Goal: Task Accomplishment & Management: Manage account settings

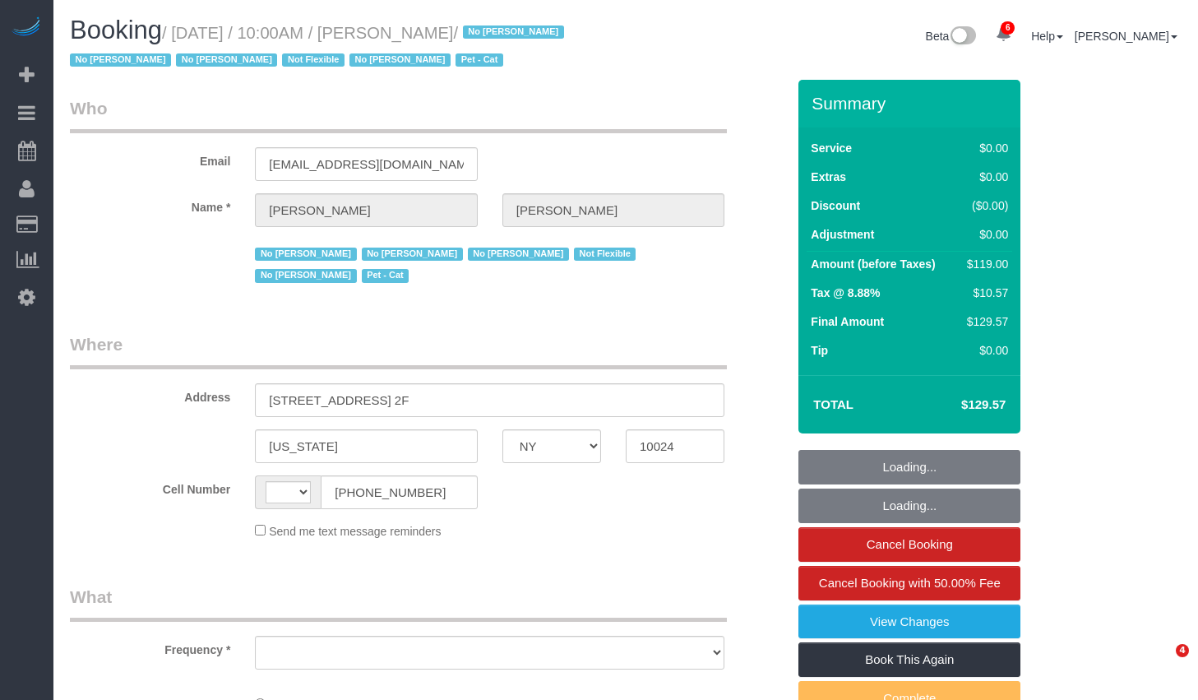
select select "NY"
select select "number:89"
select select "number:90"
select select "number:14"
select select "number:5"
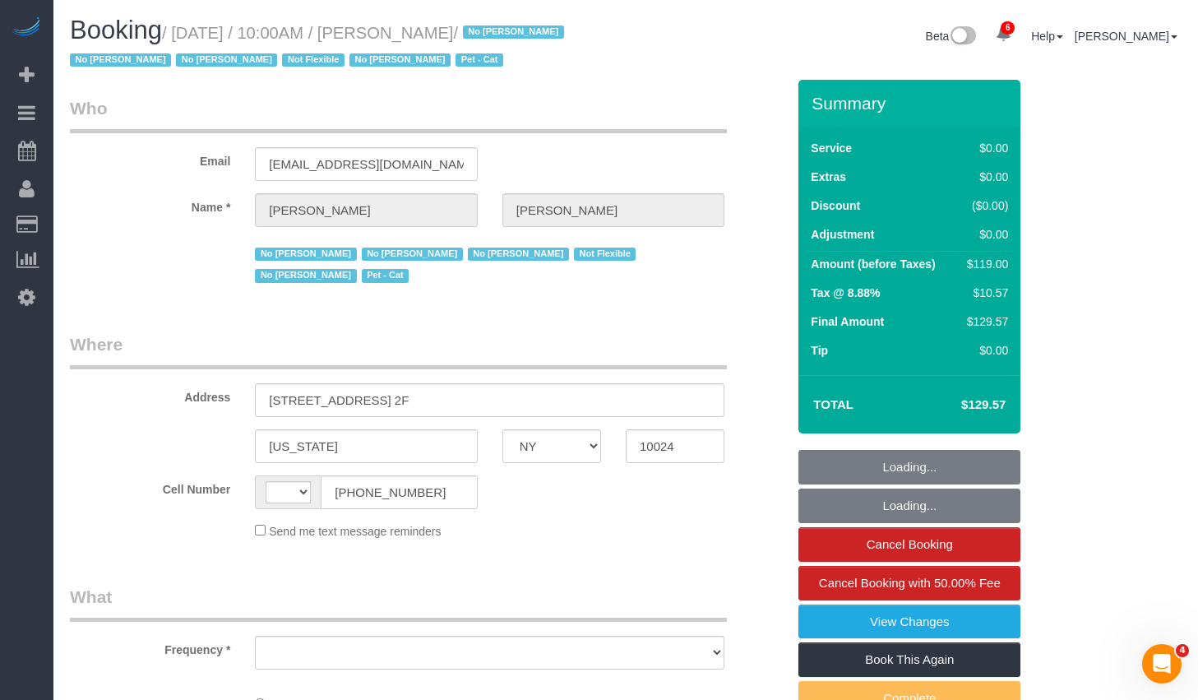
select select "number:21"
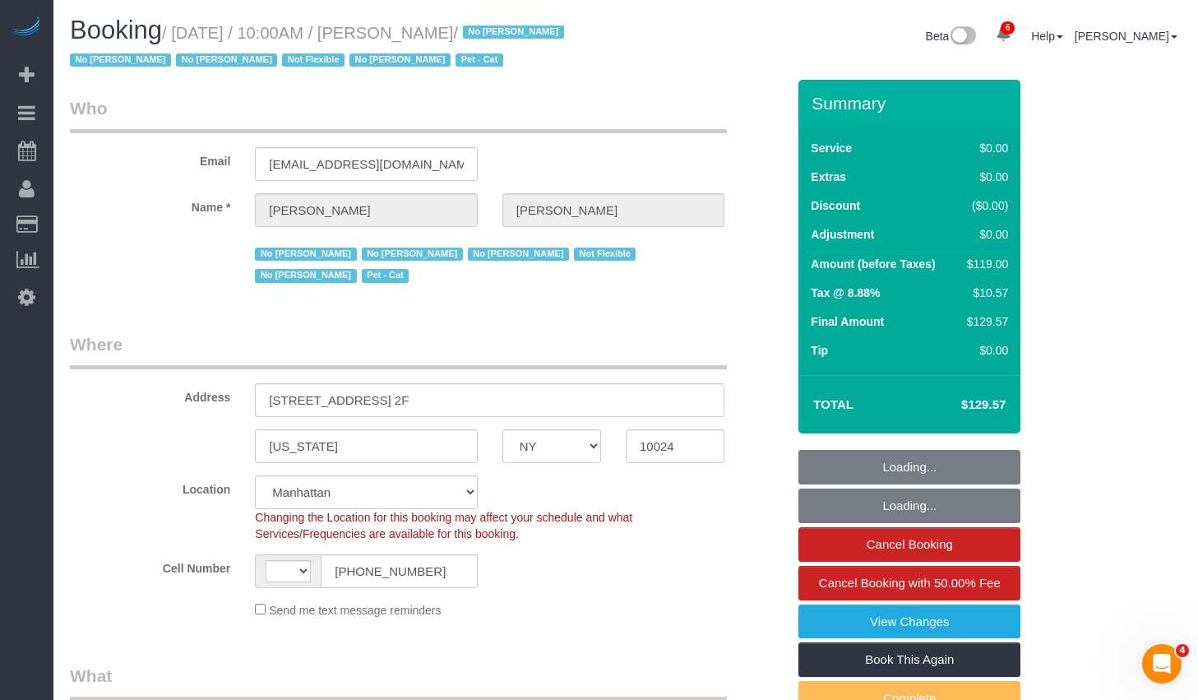
select select "string:US"
select select "object:888"
select select "string:stripe-pm_1KMZrb4VGloSiKo7NRp6bLrW"
select select "object:996"
select select "spot1"
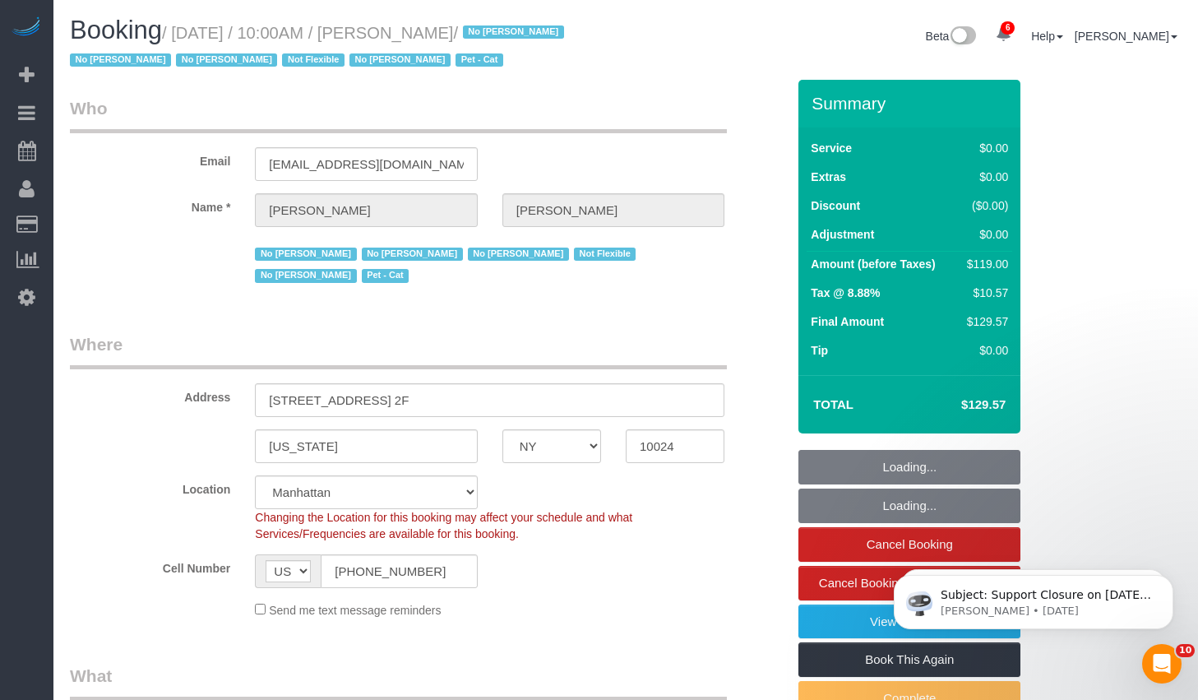
drag, startPoint x: 192, startPoint y: 38, endPoint x: 500, endPoint y: 25, distance: 308.7
click at [500, 25] on small "/ August 29, 2025 / 10:00AM / Anna Cameron / No Angela Molina No Karimatou Aoud…" at bounding box center [319, 47] width 499 height 46
click at [489, 26] on small "/ August 29, 2025 / 10:00AM / Anna Cameron / No Angela Molina No Karimatou Aoud…" at bounding box center [319, 47] width 499 height 46
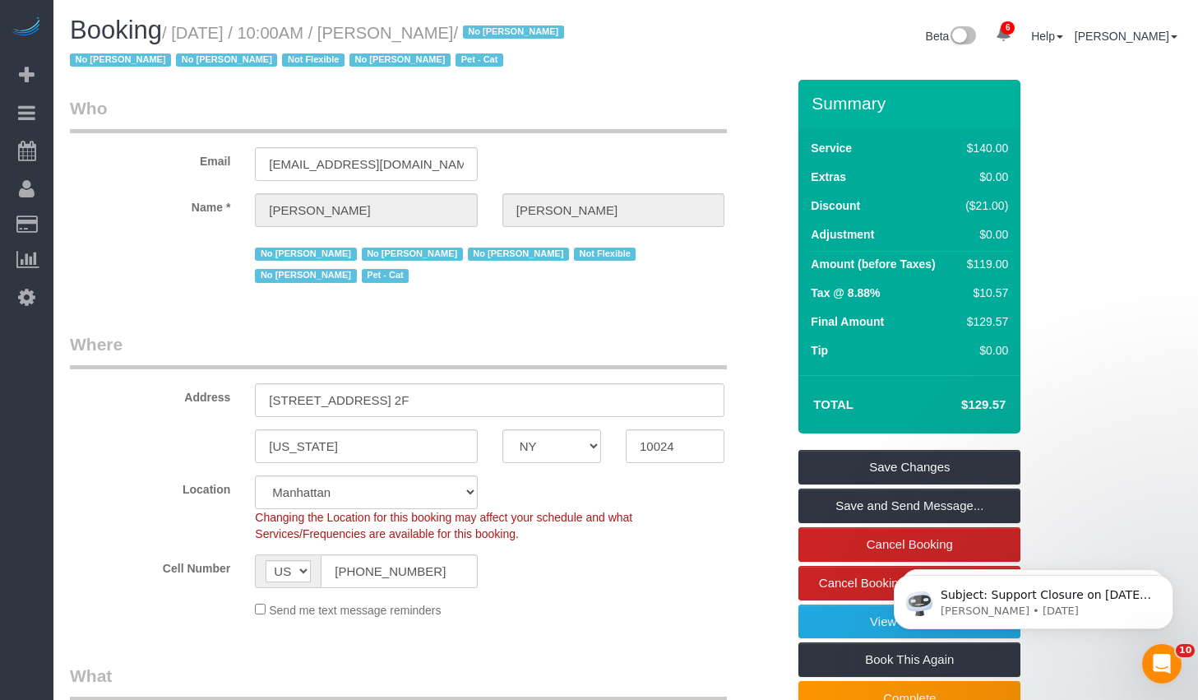
drag, startPoint x: 183, startPoint y: 32, endPoint x: 511, endPoint y: 35, distance: 327.4
click at [511, 35] on small "/ August 29, 2025 / 10:00AM / Anna Cameron / No Angela Molina No Karimatou Aoud…" at bounding box center [319, 47] width 499 height 46
copy small "August 29, 2025 / 10:00AM / Anna Cameron"
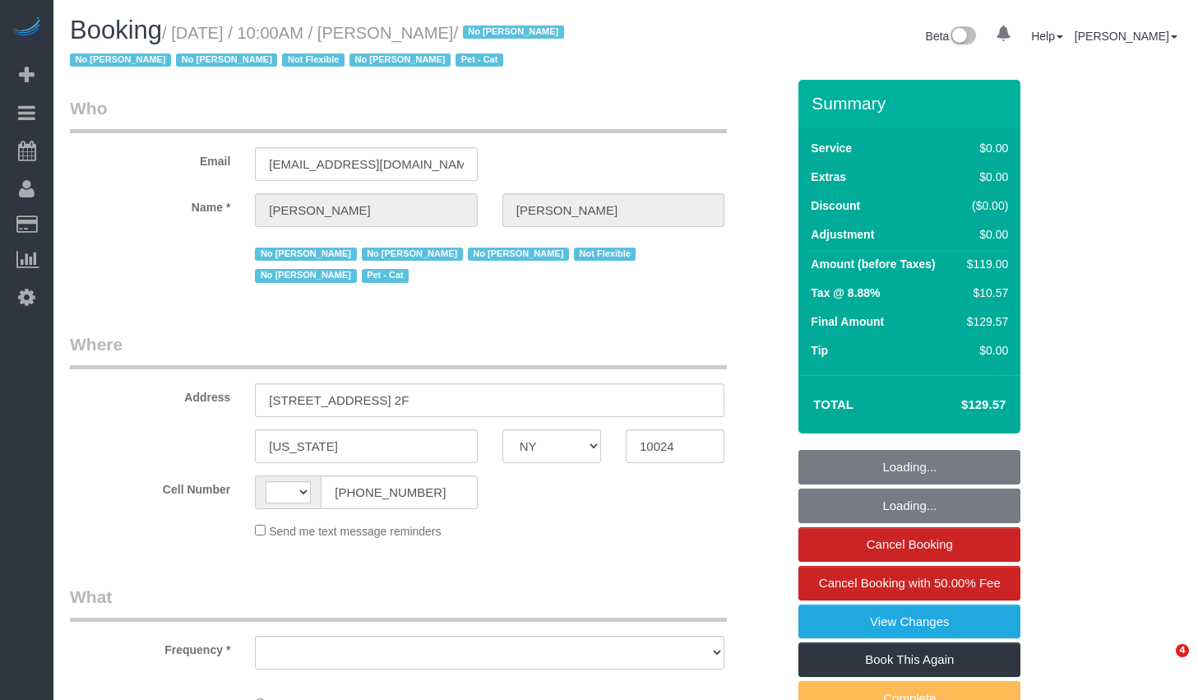
select select "NY"
select select "string:US"
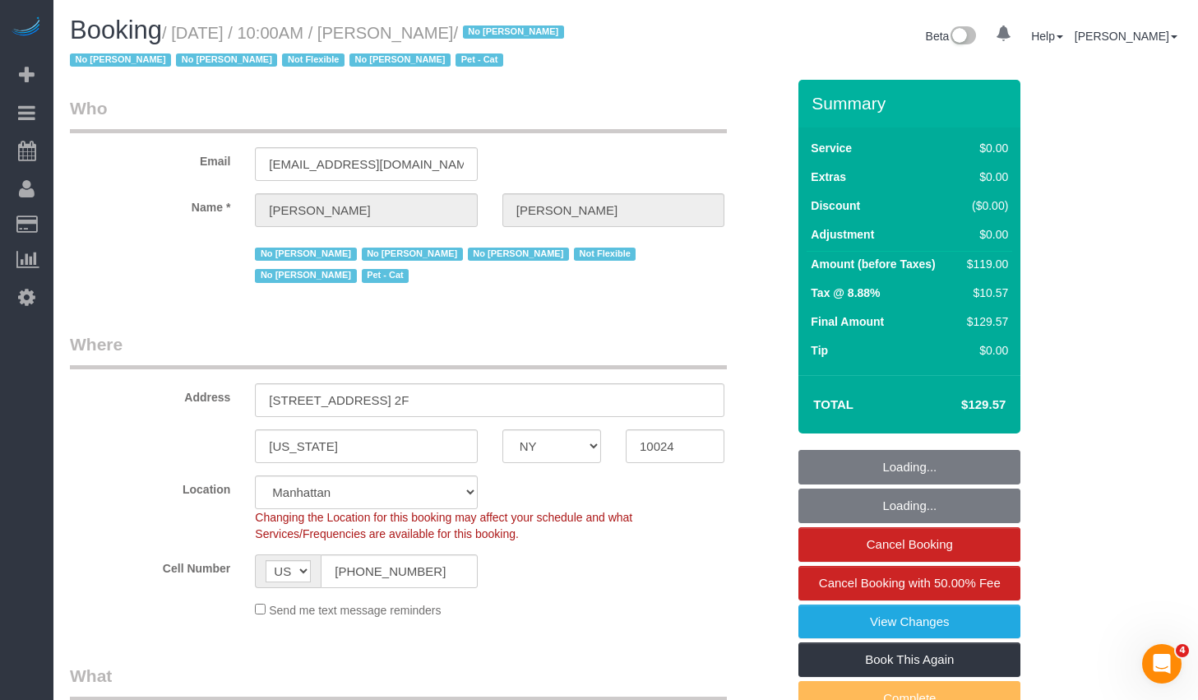
select select "string:stripe-pm_1KMZrb4VGloSiKo7NRp6bLrW"
select select "object:704"
select select "spot1"
select select "number:89"
select select "number:90"
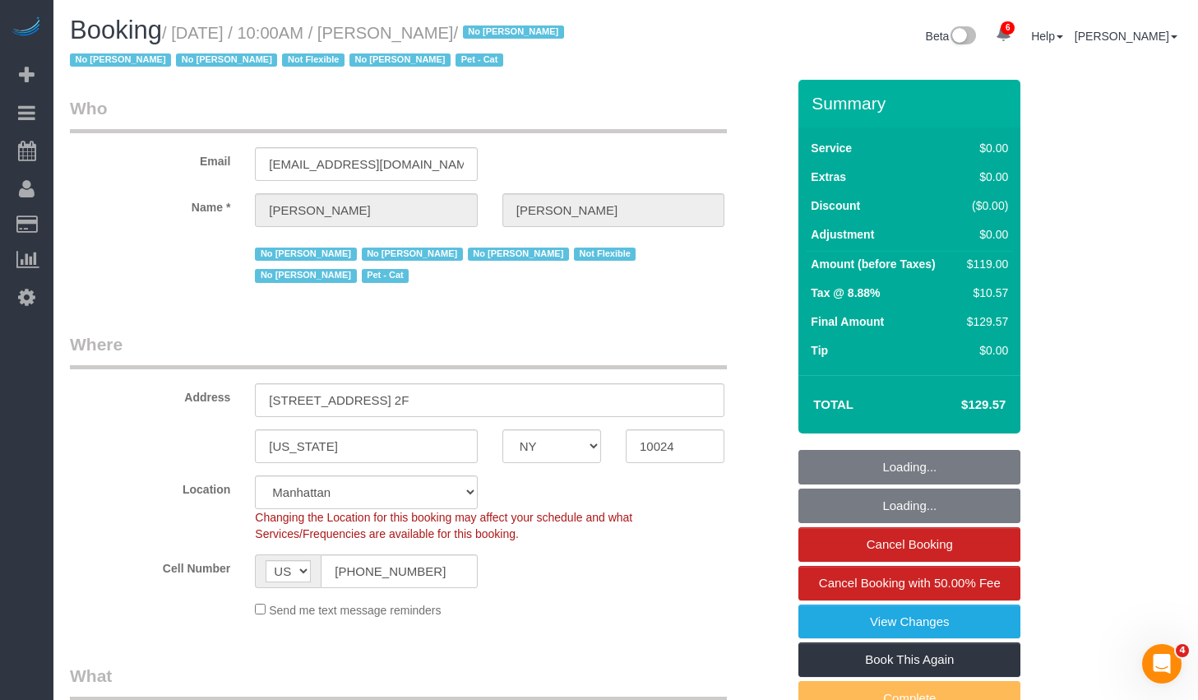
select select "number:14"
select select "number:5"
select select "number:21"
select select "object:1389"
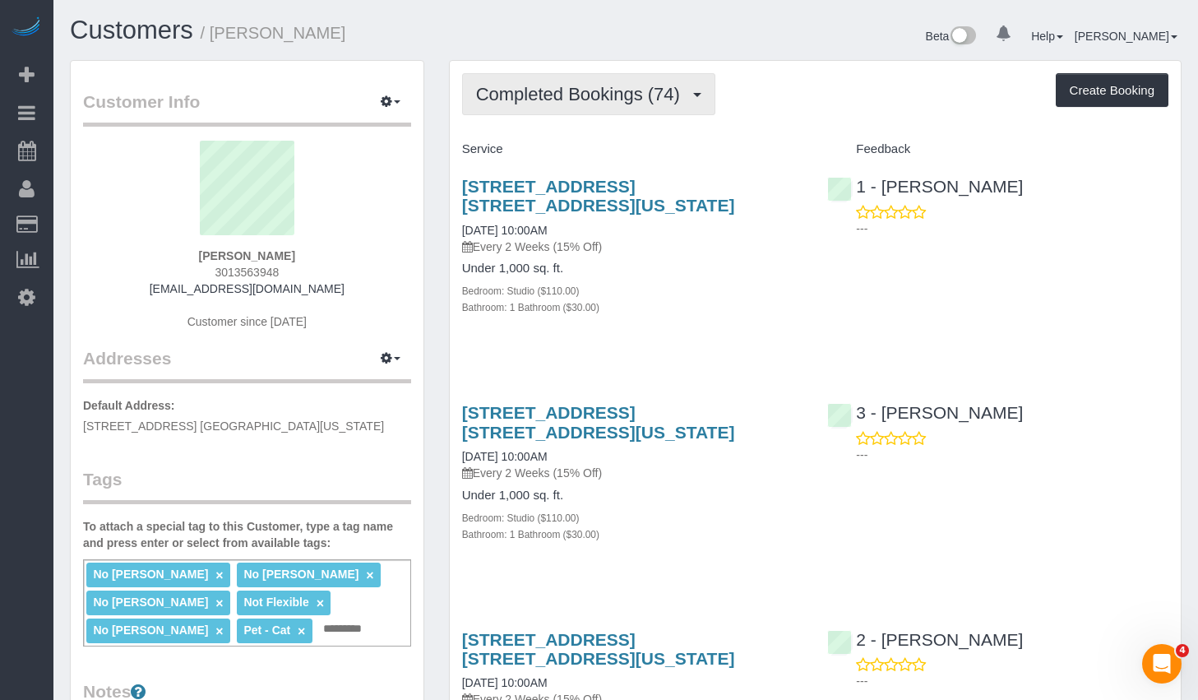
click at [592, 100] on span "Completed Bookings (74)" at bounding box center [582, 94] width 212 height 21
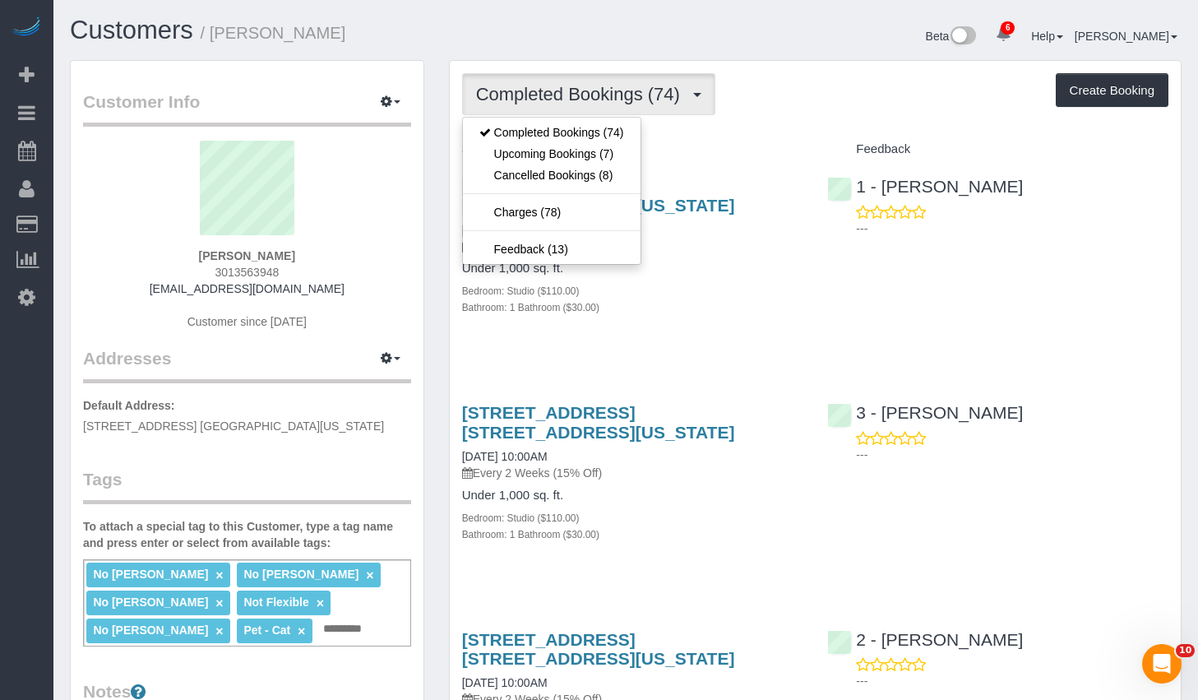
click at [754, 277] on div "Under 1,000 sq. ft. Bedroom: Studio ($110.00) Bathroom: 1 Bathroom ($30.00)" at bounding box center [632, 288] width 341 height 53
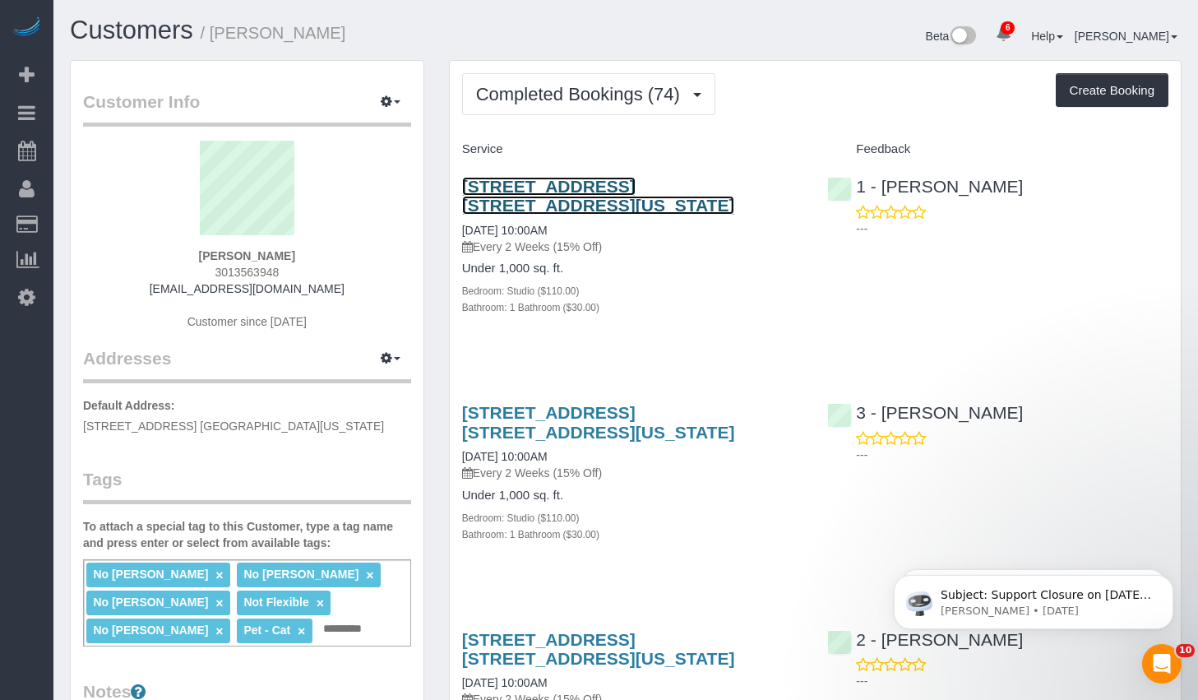
click at [673, 184] on link "134 West 87th Street, Apt. 2f, New York, NY 10024" at bounding box center [598, 196] width 273 height 38
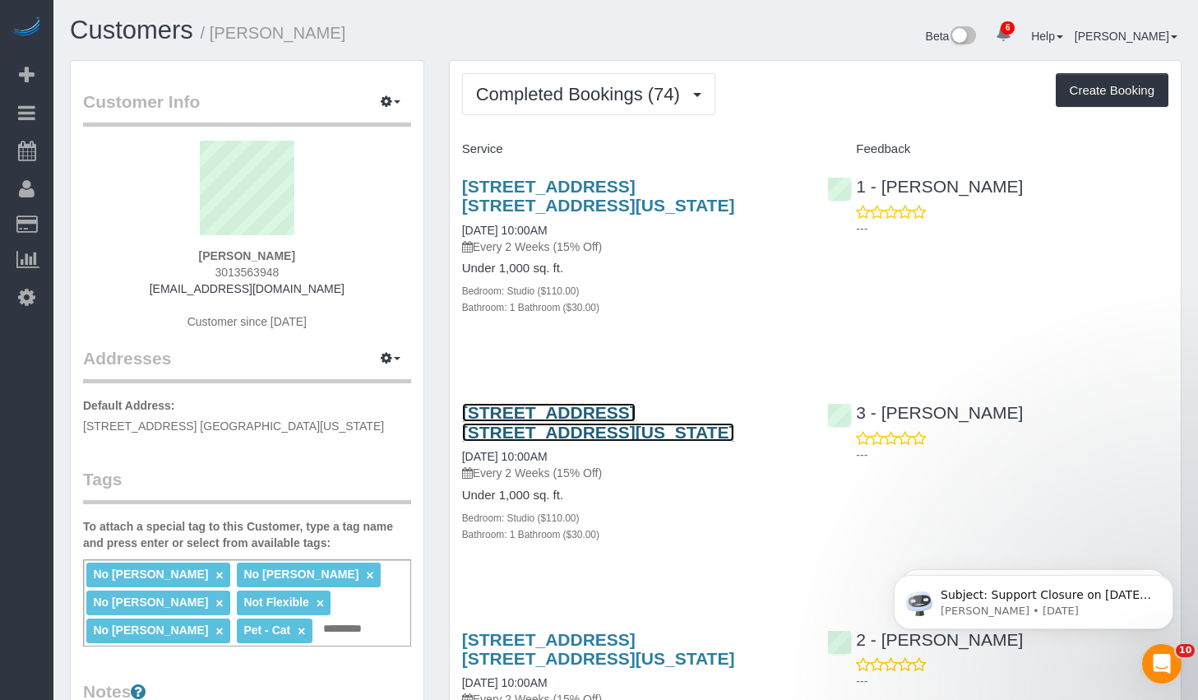
click at [564, 410] on link "134 West 87th Street, Apt. 2f, New York, NY 10024" at bounding box center [598, 422] width 273 height 38
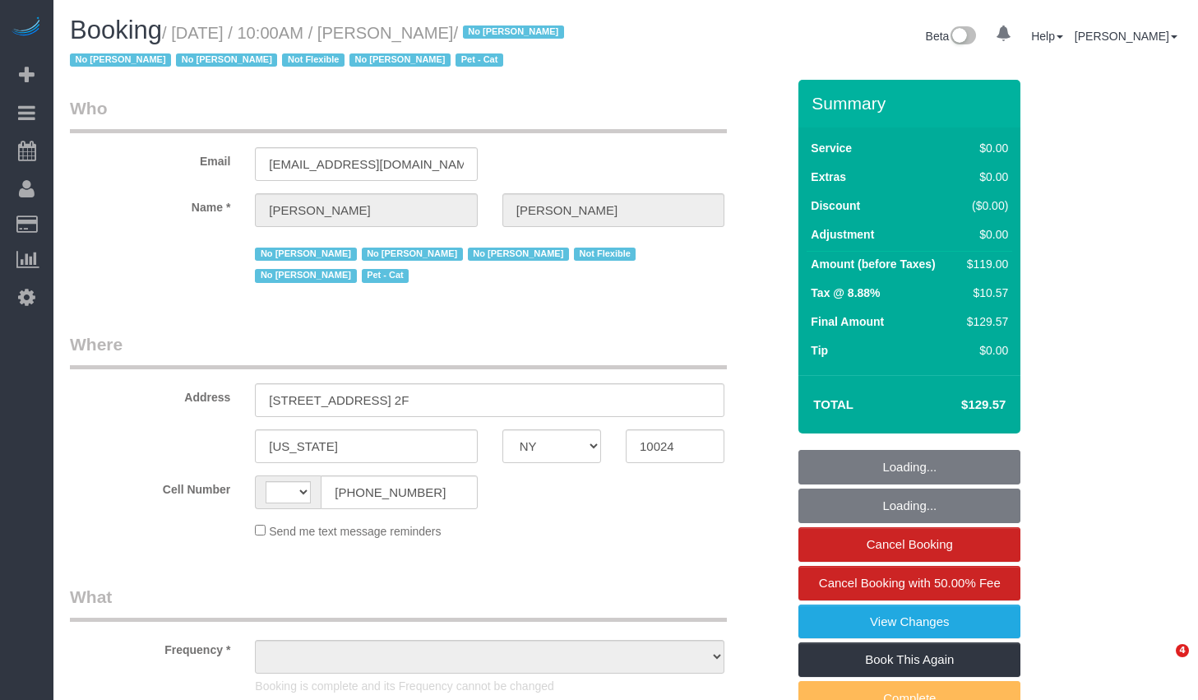
select select "NY"
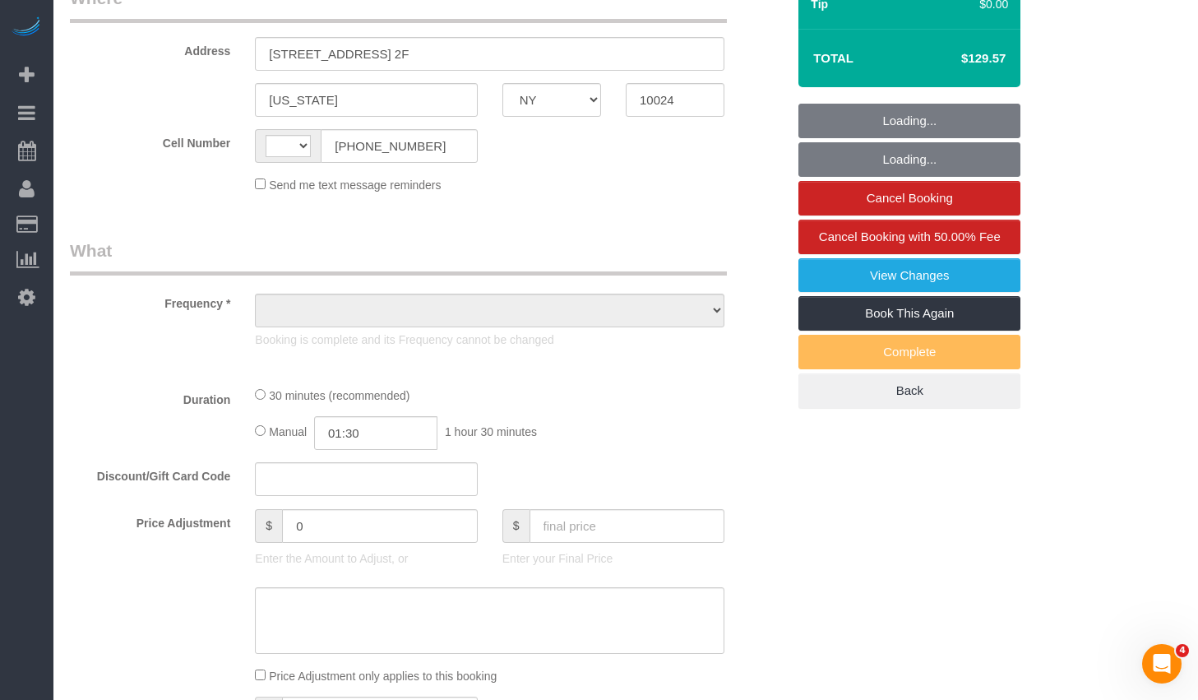
select select "string:US"
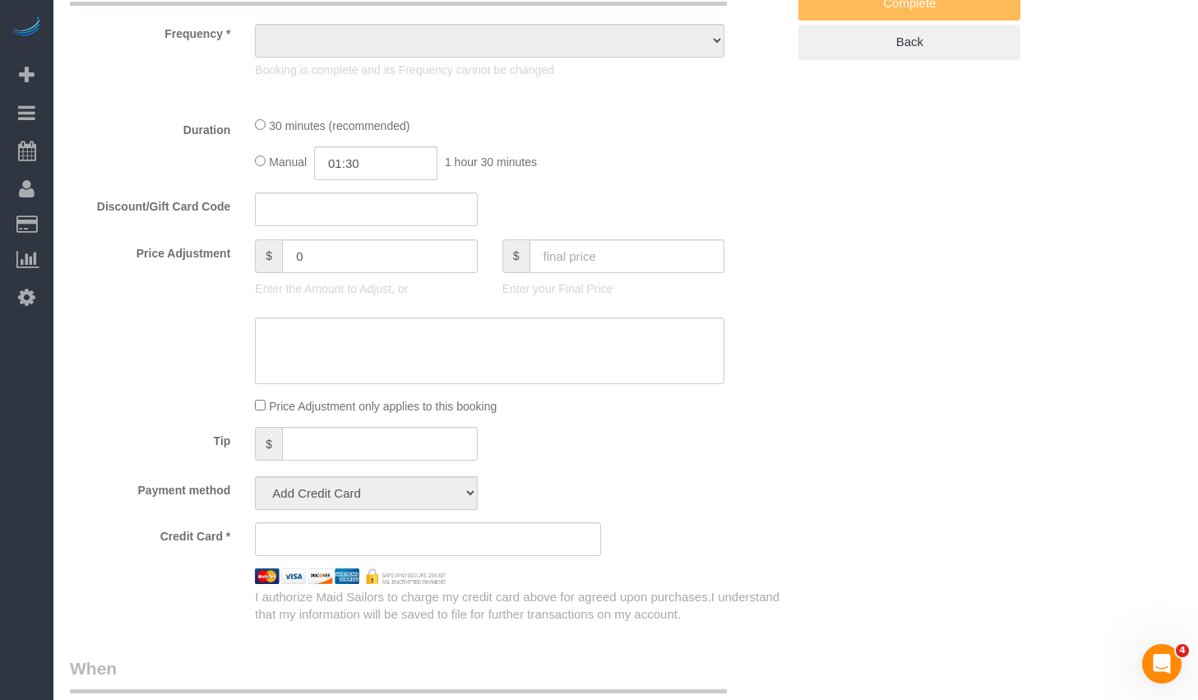
select select "object:712"
select select "spot1"
select select "number:89"
select select "number:90"
select select "number:14"
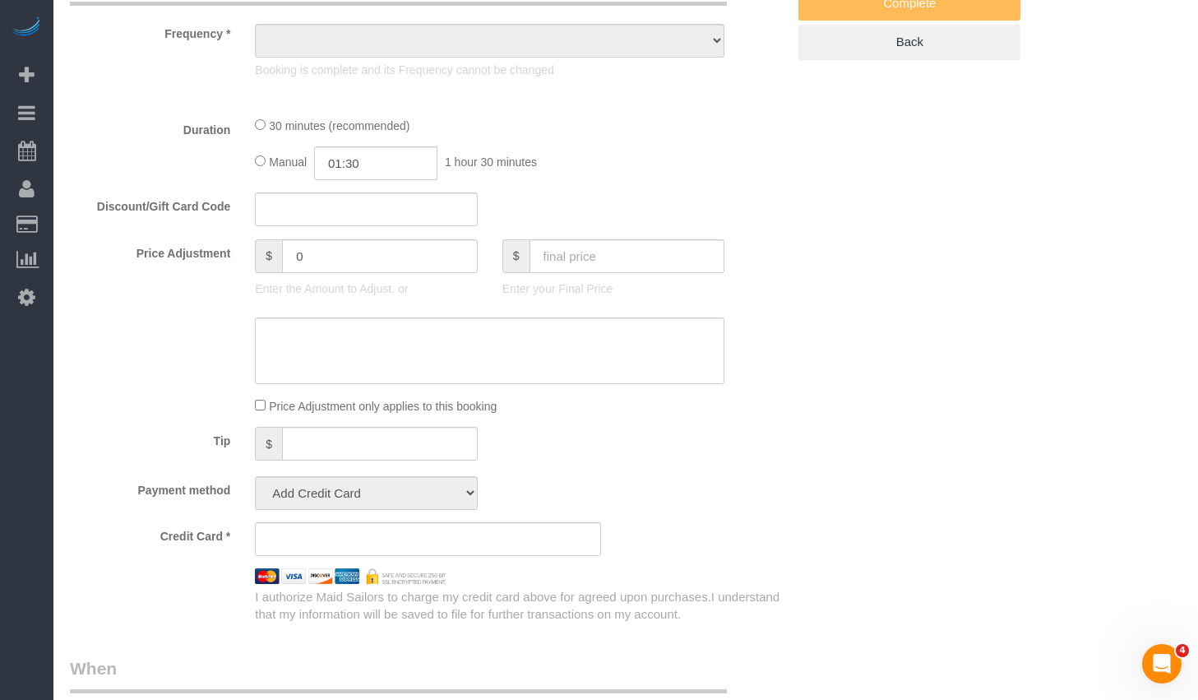
select select "number:5"
select select "number:21"
select select "object:1399"
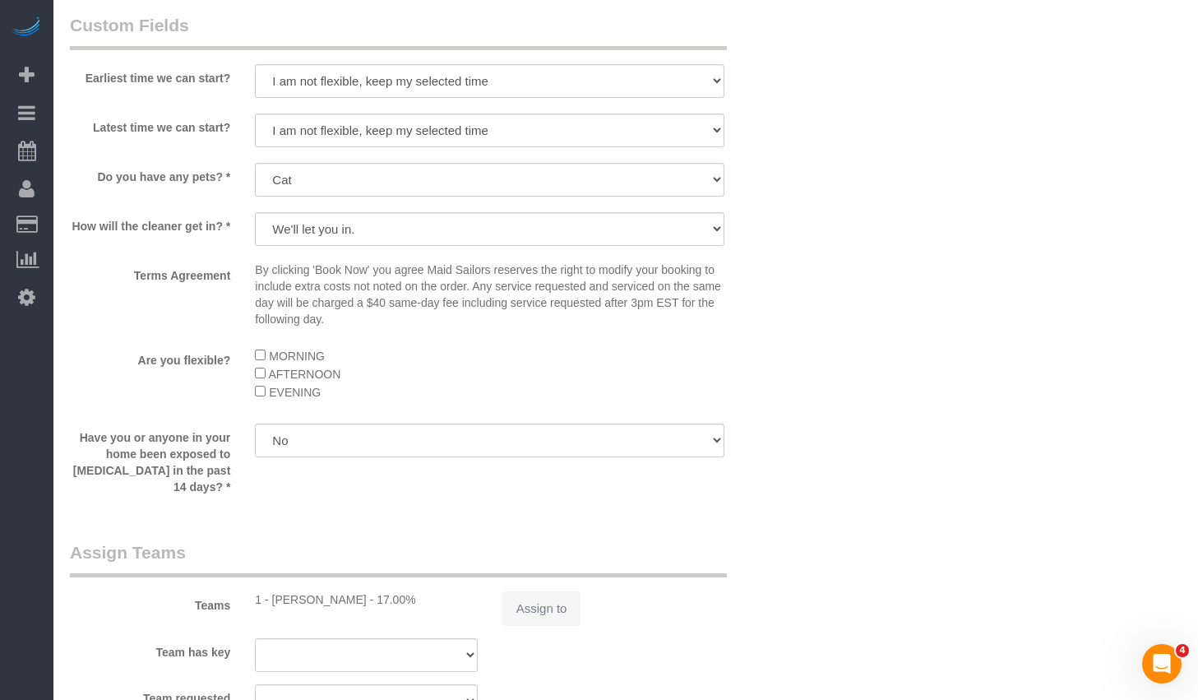
select select "string:stripe-pm_1KMZrb4VGloSiKo7NRp6bLrW"
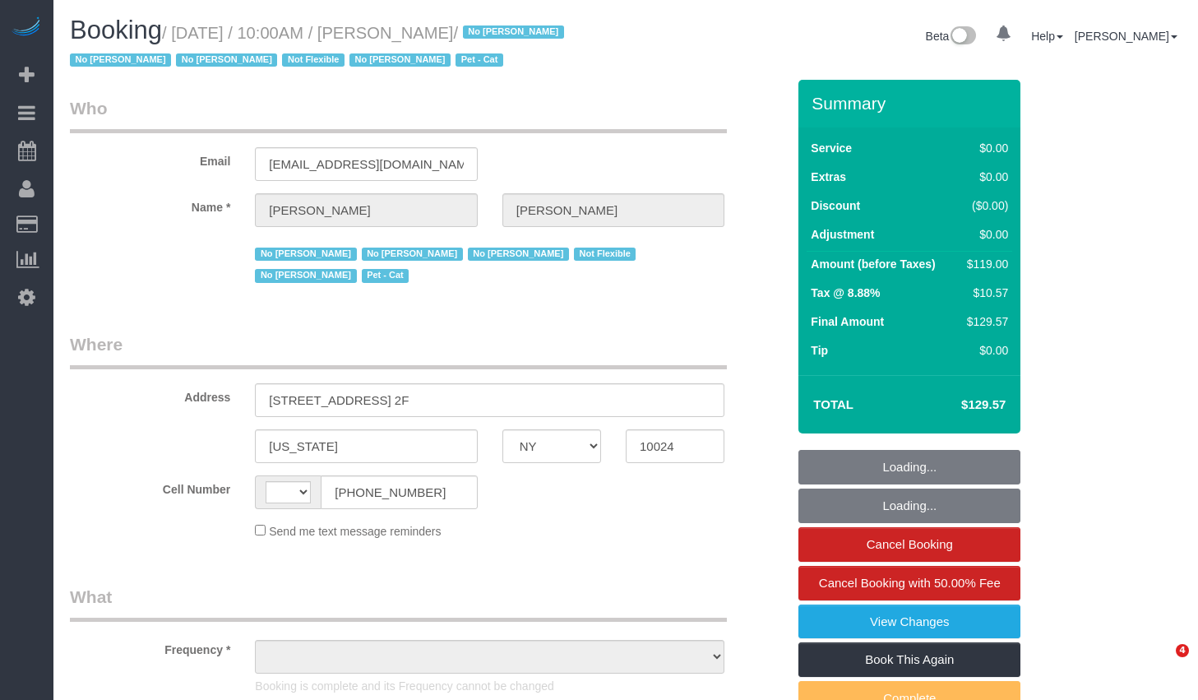
select select "NY"
select select "object:456"
select select "number:89"
select select "number:90"
select select "number:14"
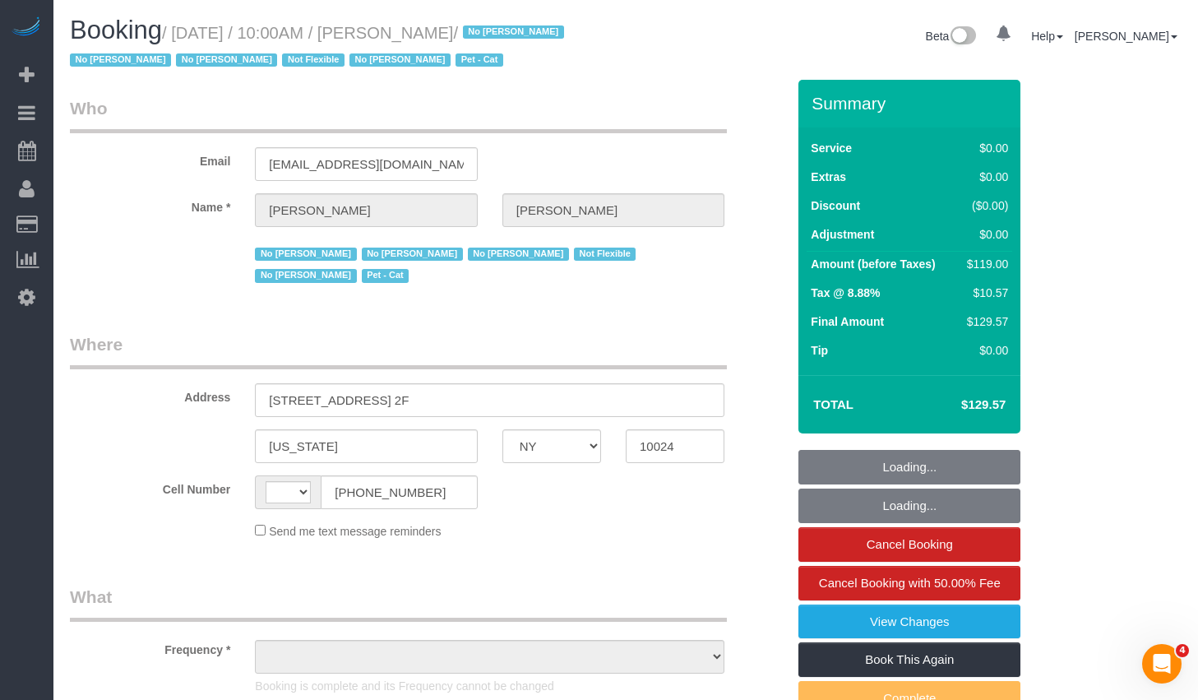
select select "number:5"
select select "number:21"
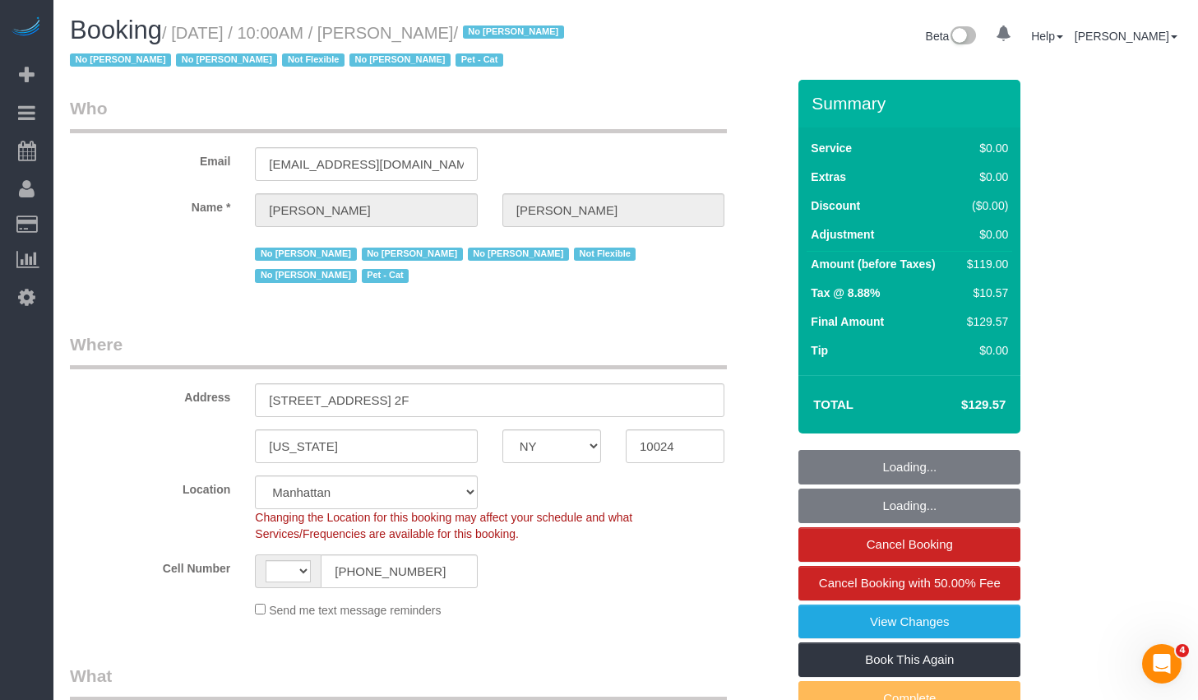
select select "object:750"
select select "string:[GEOGRAPHIC_DATA]"
select select "string:stripe-pm_1KMZrb4VGloSiKo7NRp6bLrW"
select select "spot1"
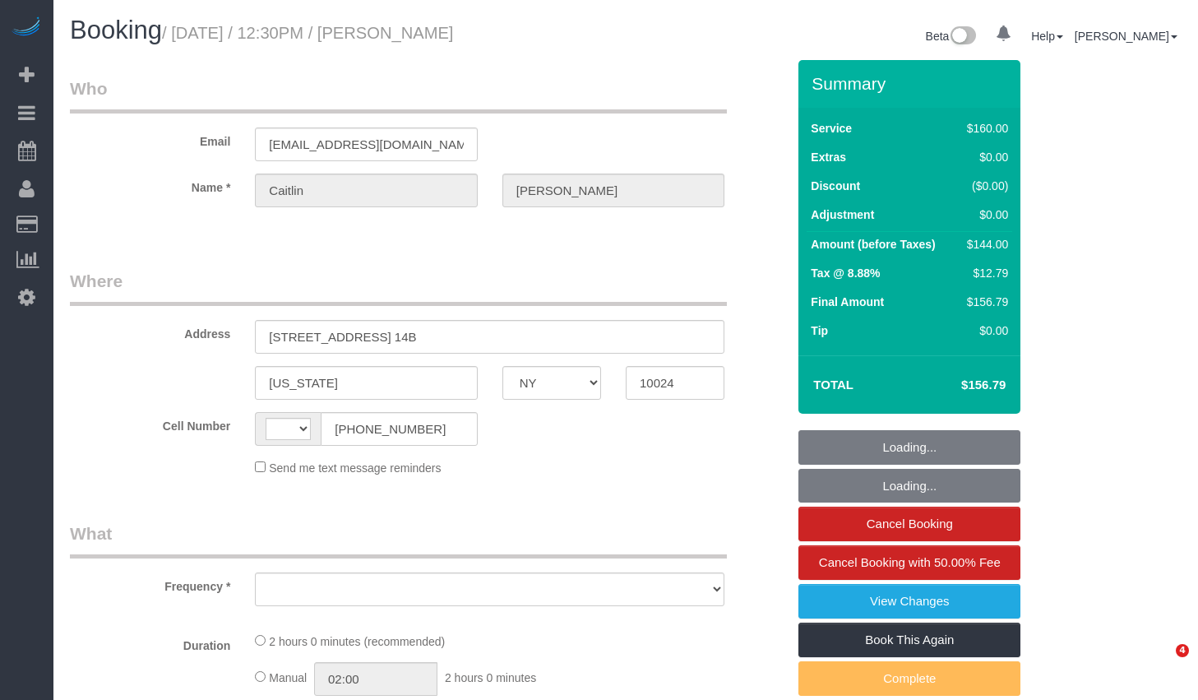
select select "NY"
select select "string:[GEOGRAPHIC_DATA]"
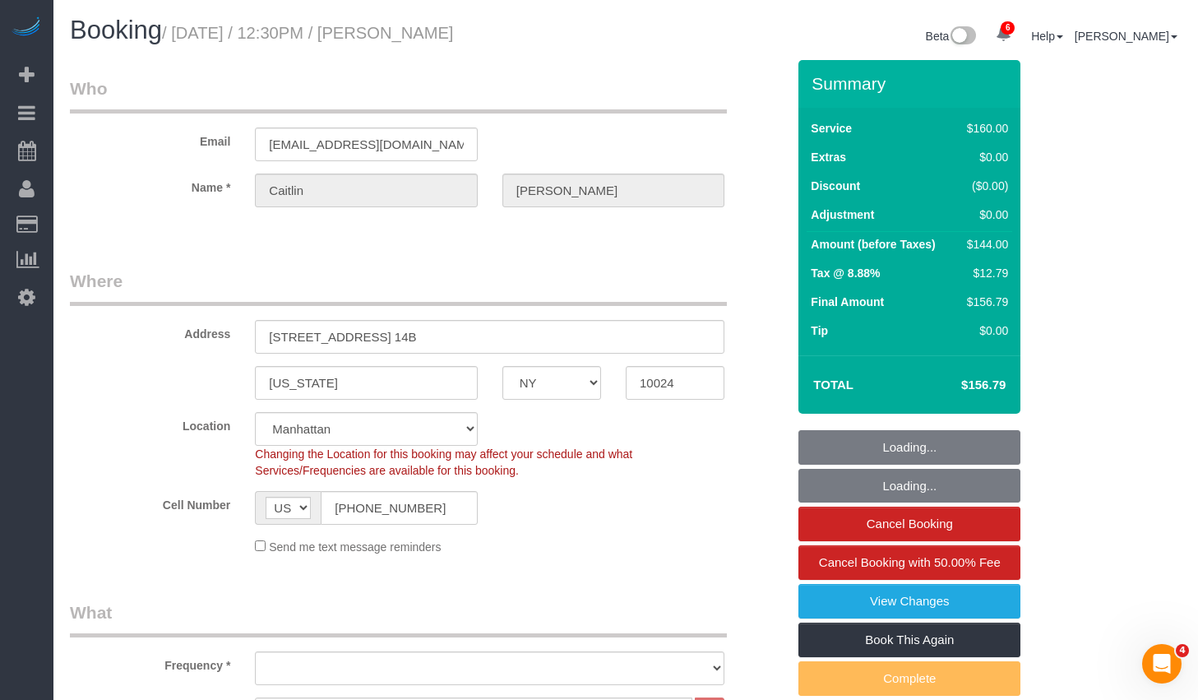
select select "object:752"
select select "number:58"
select select "number:76"
select select "number:15"
select select "number:5"
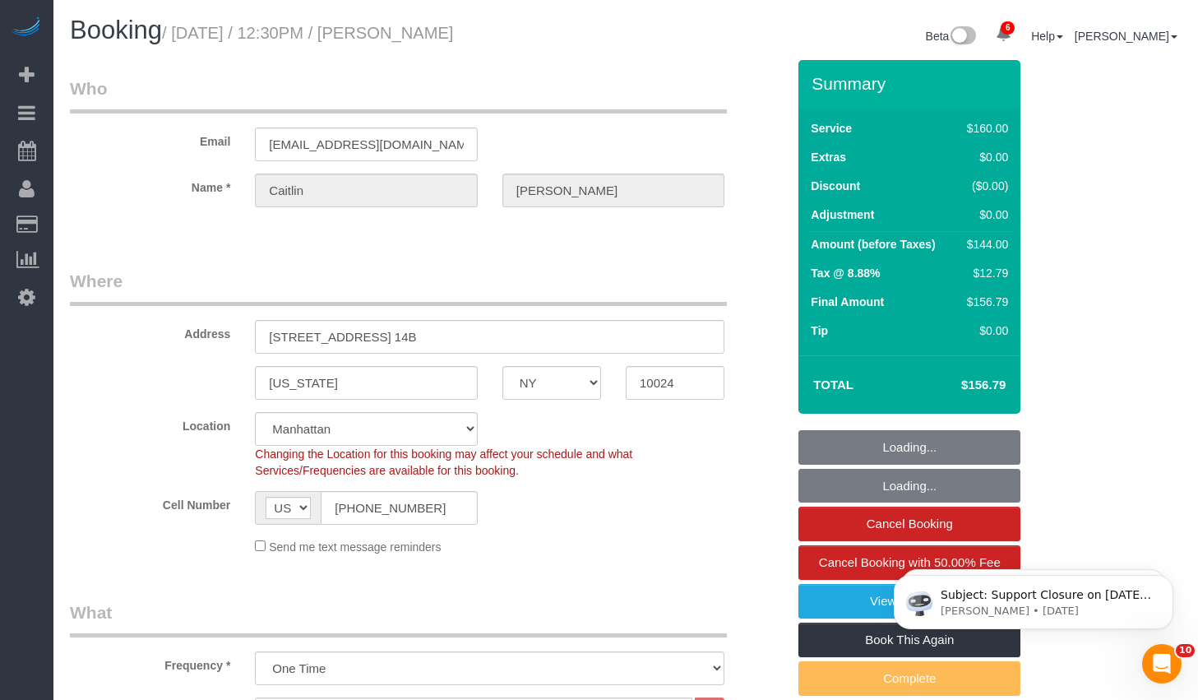
select select "object:915"
select select "string:stripe-pm_1RGsso4VGloSiKo7yoovUInS"
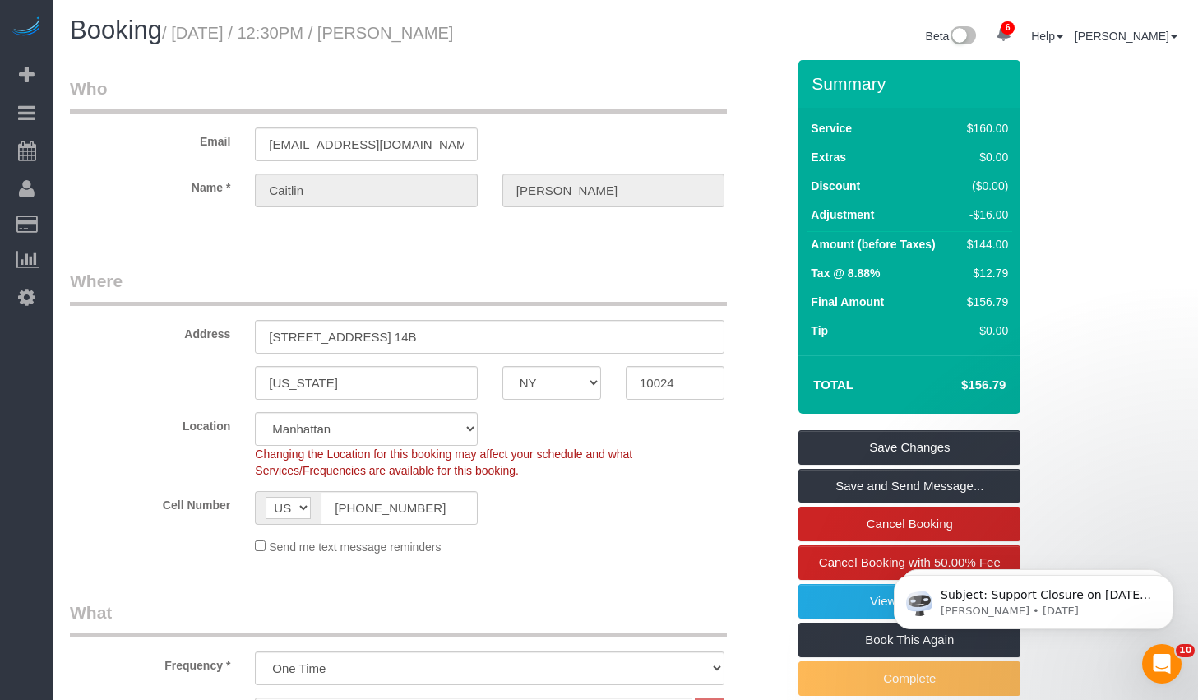
drag, startPoint x: 184, startPoint y: 33, endPoint x: 519, endPoint y: 34, distance: 334.8
click at [519, 34] on h1 "Booking / [DATE] / 12:30PM / [PERSON_NAME]" at bounding box center [342, 30] width 544 height 28
copy small "[DATE] / 12:30PM / [PERSON_NAME]"
click at [419, 138] on input "[EMAIL_ADDRESS][DOMAIN_NAME]" at bounding box center [366, 144] width 222 height 34
